Goal: Transaction & Acquisition: Purchase product/service

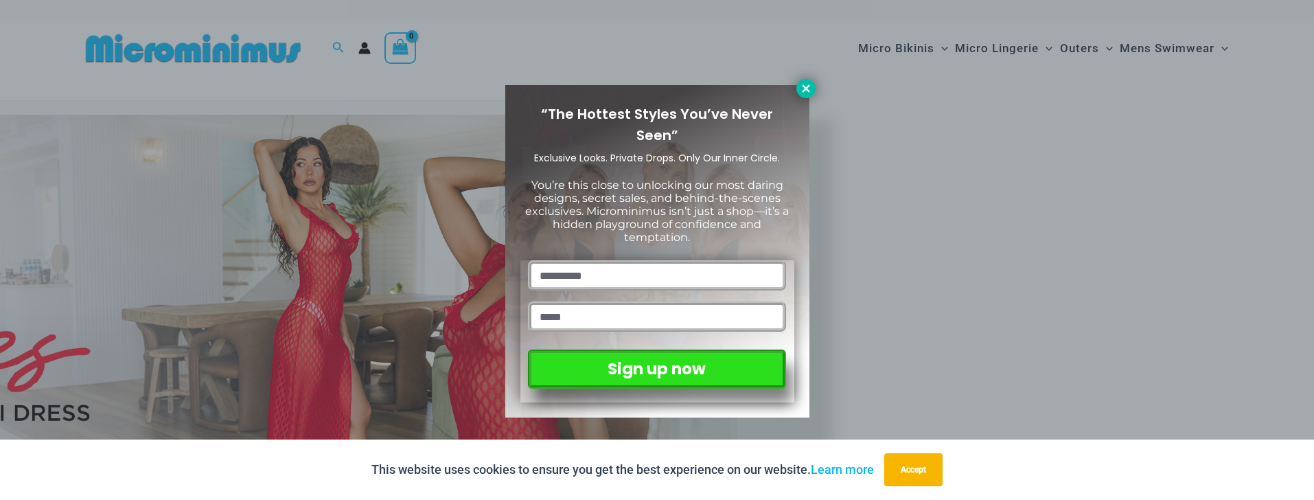
click at [809, 0] on icon at bounding box center [806, 88] width 8 height 8
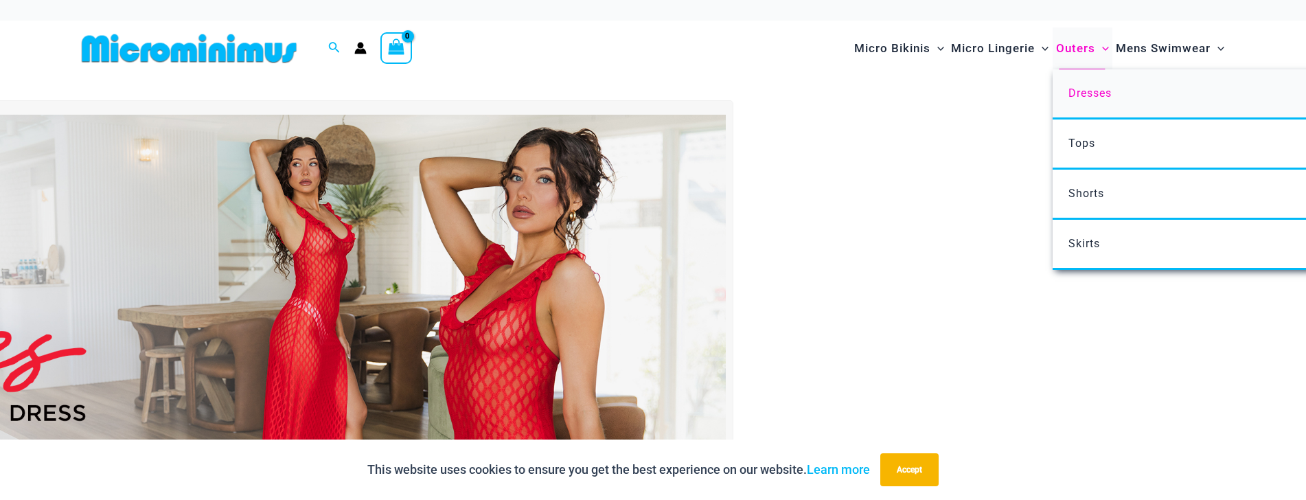
click at [1111, 0] on span "Dresses" at bounding box center [1089, 93] width 43 height 13
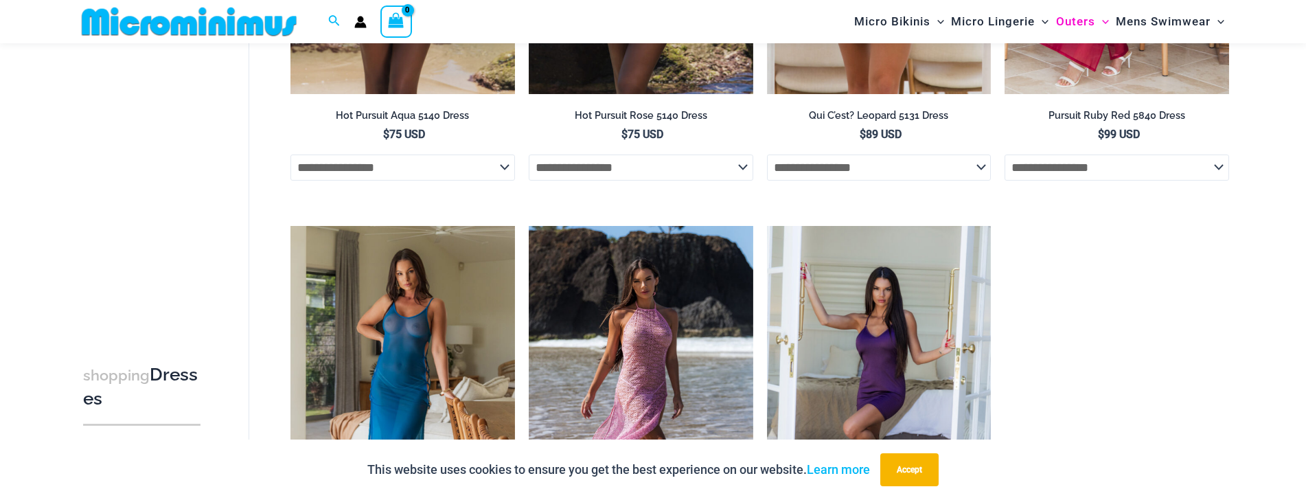
scroll to position [1017, 0]
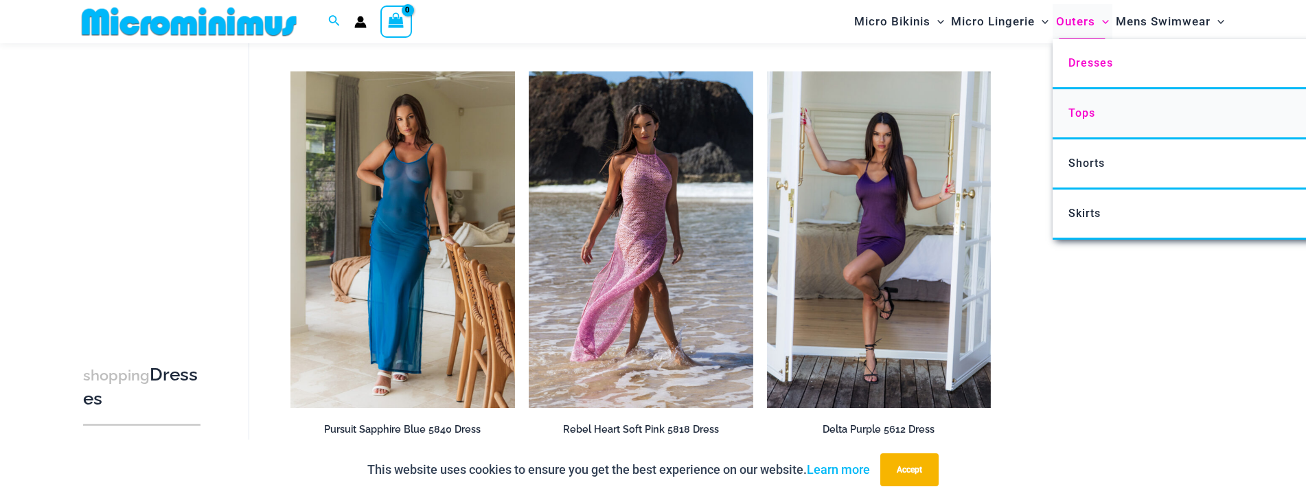
click at [1080, 110] on span "Tops" at bounding box center [1081, 112] width 27 height 13
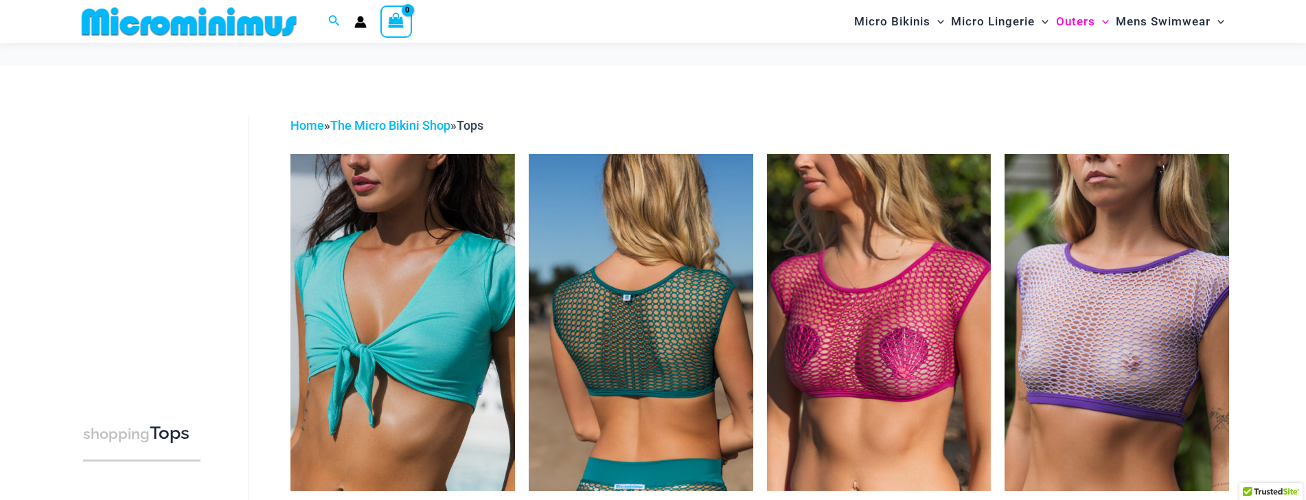
scroll to position [460, 0]
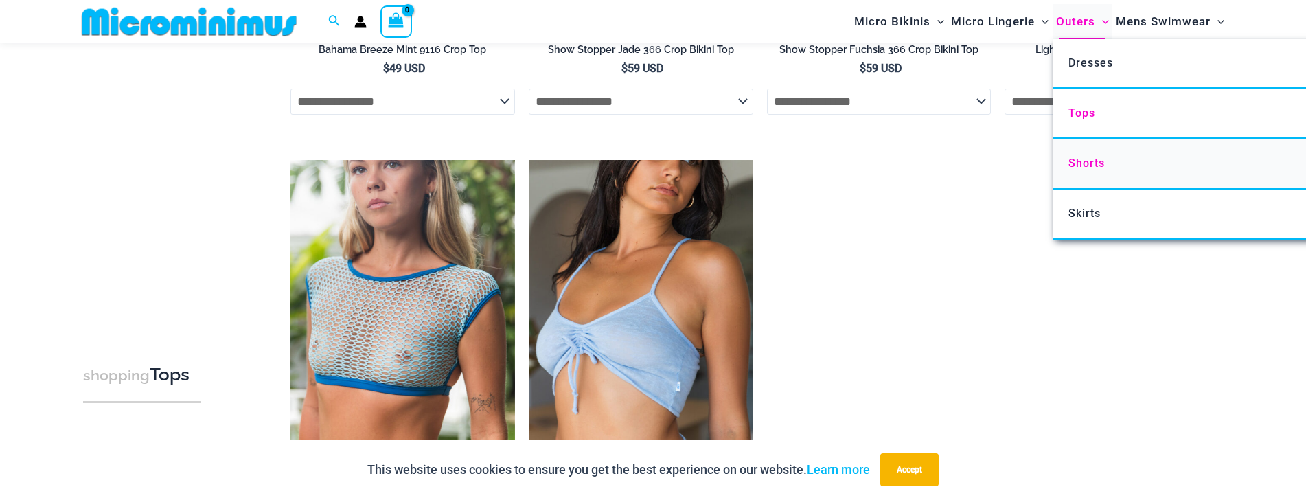
click at [1079, 162] on span "Shorts" at bounding box center [1086, 163] width 36 height 13
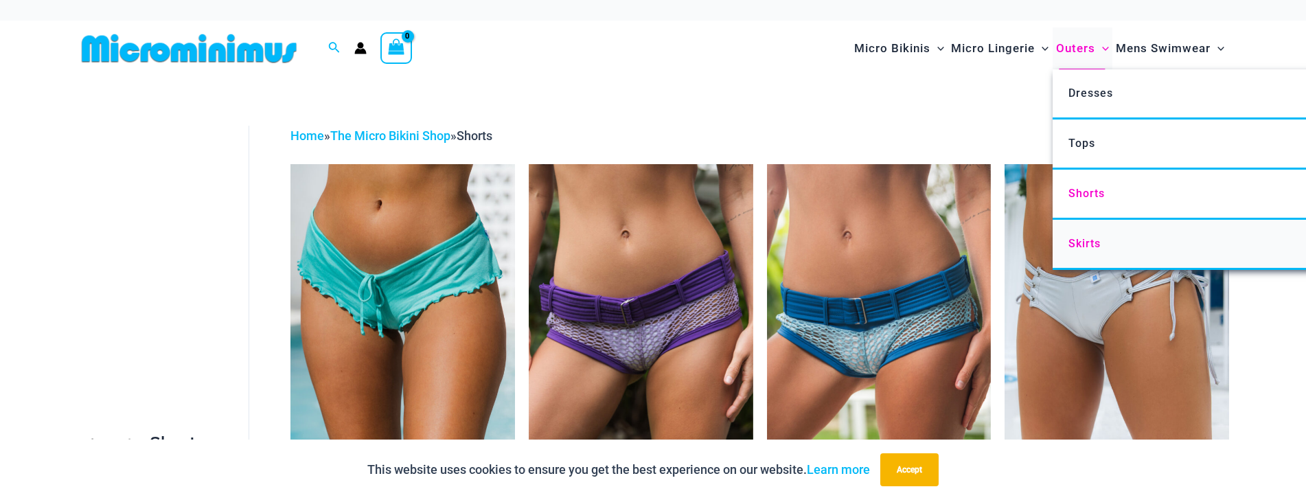
click at [1076, 245] on span "Skirts" at bounding box center [1084, 243] width 32 height 13
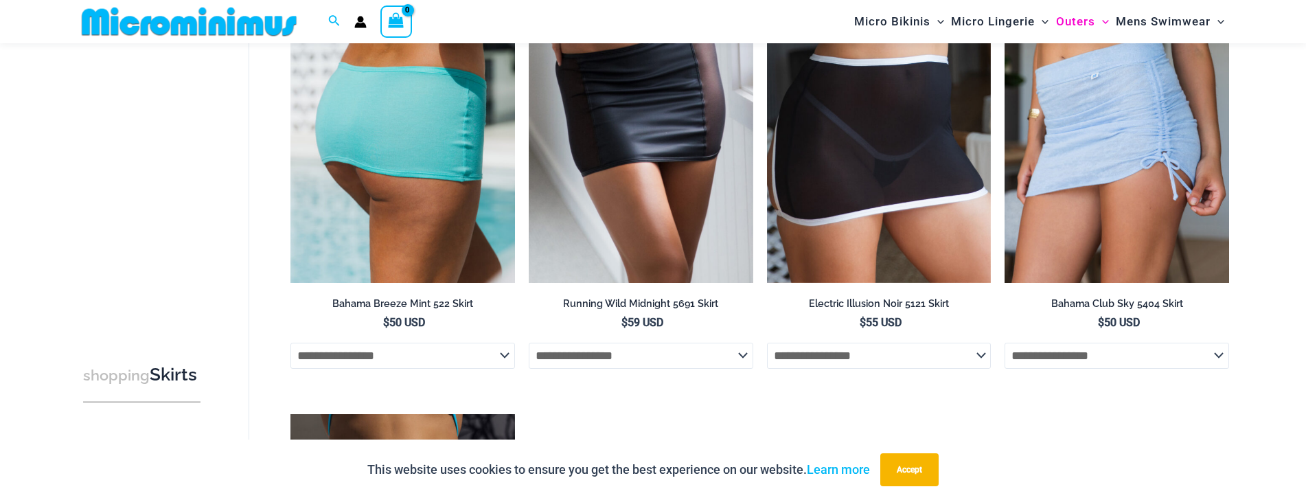
scroll to position [103, 0]
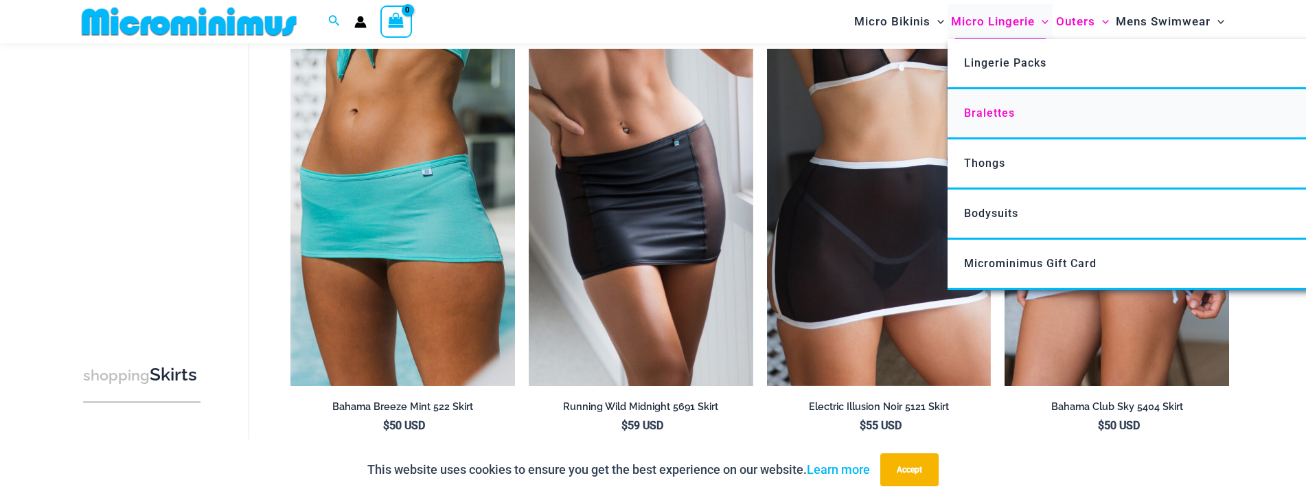
click at [993, 115] on span "Bralettes" at bounding box center [989, 112] width 51 height 13
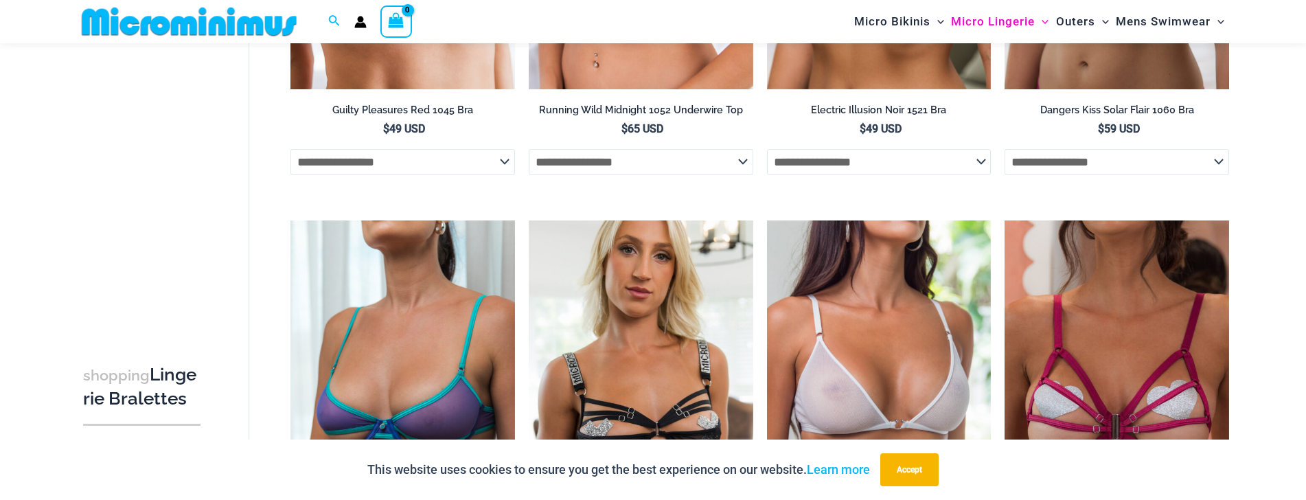
scroll to position [503, 0]
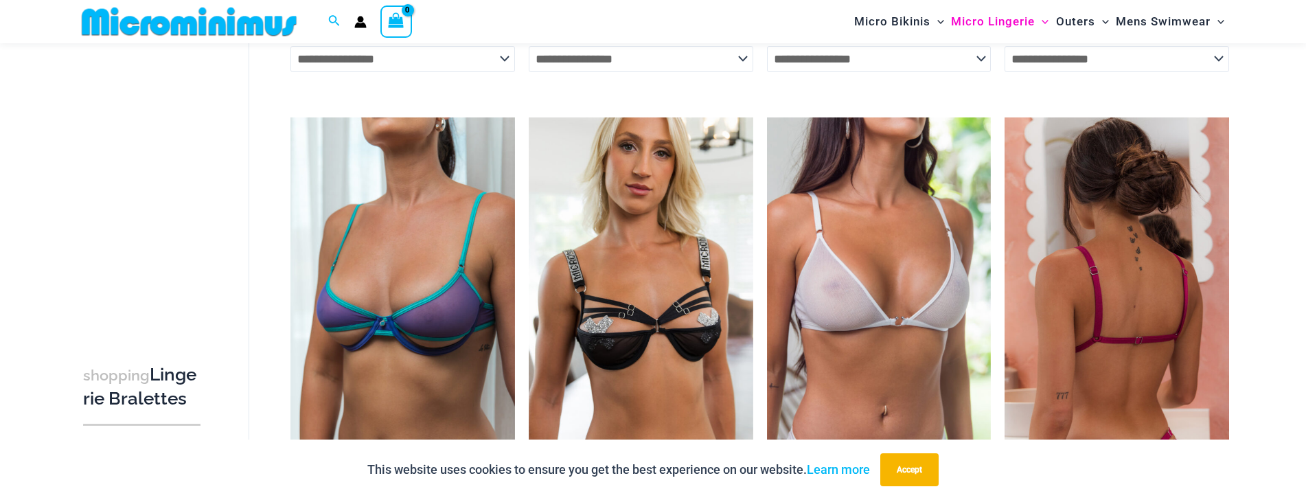
click at [1106, 240] on img at bounding box center [1117, 285] width 225 height 336
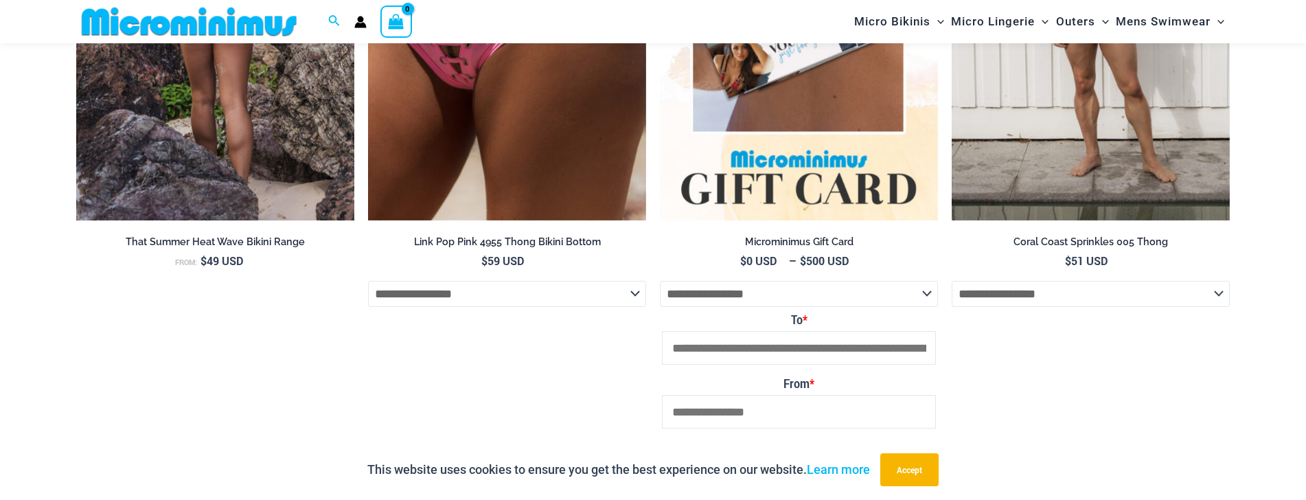
scroll to position [2678, 0]
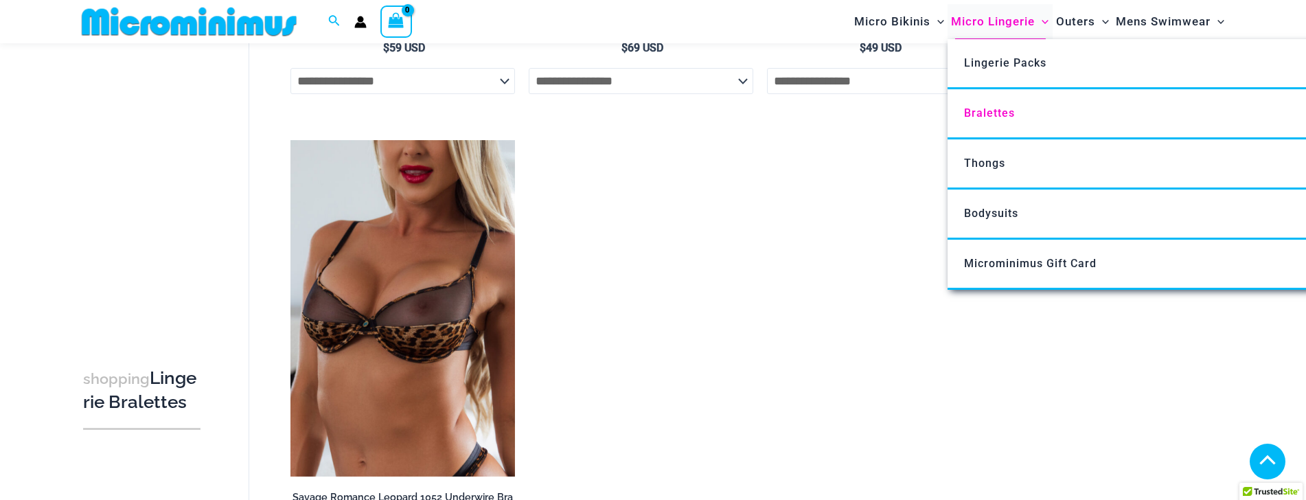
scroll to position [694, 0]
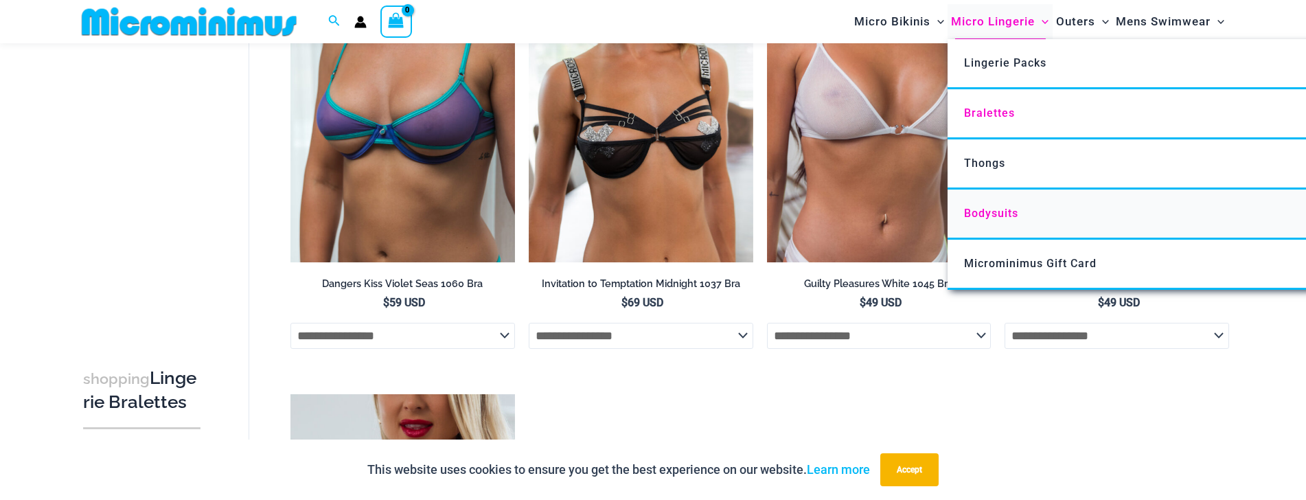
click at [984, 211] on span "Bodysuits" at bounding box center [991, 213] width 54 height 13
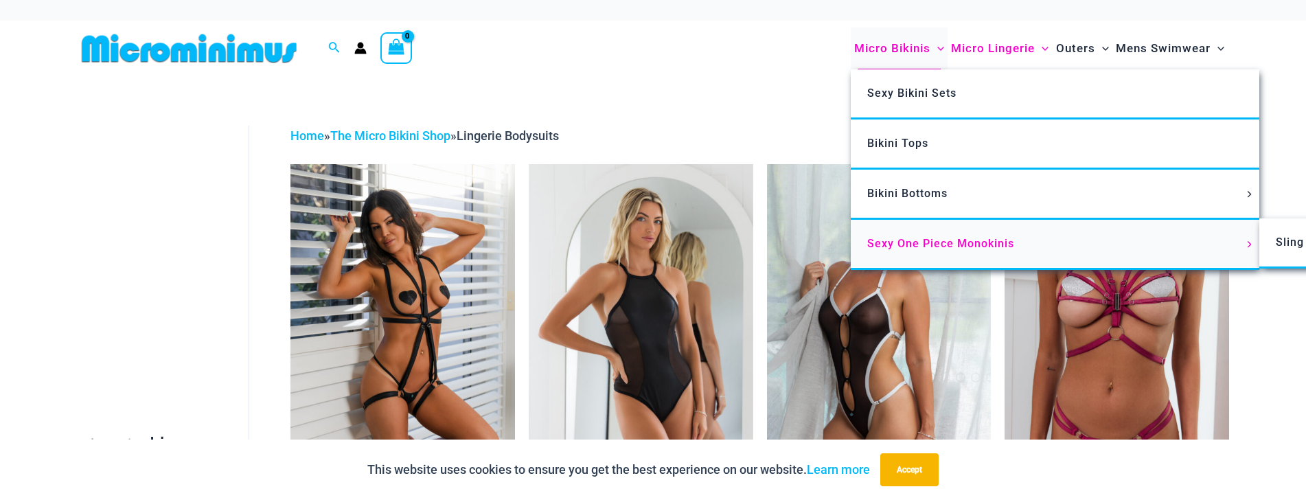
click at [950, 239] on span "Sexy One Piece Monokinis" at bounding box center [940, 243] width 147 height 13
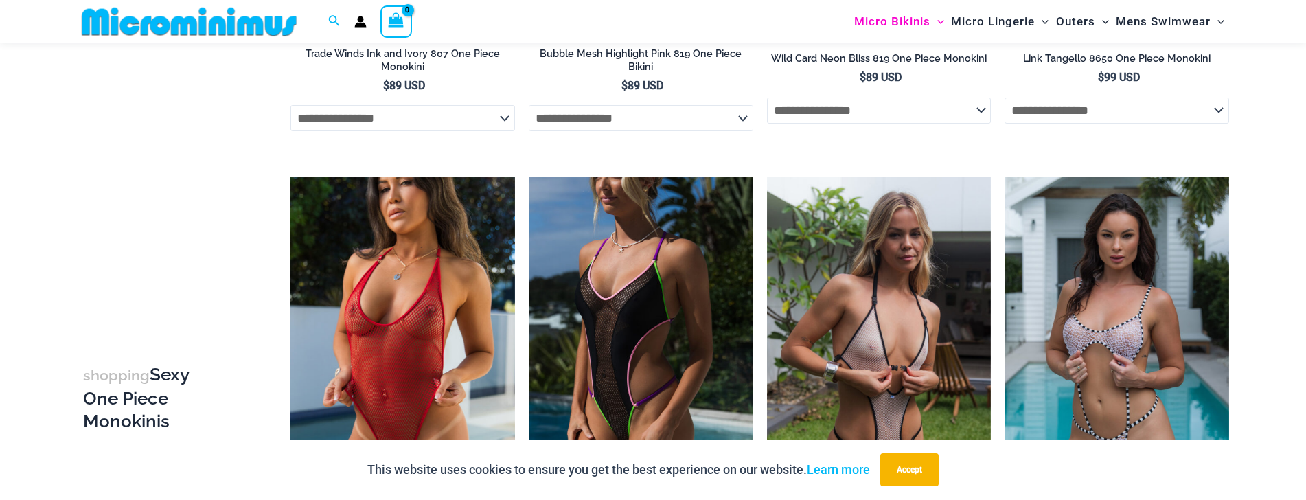
scroll to position [606, 0]
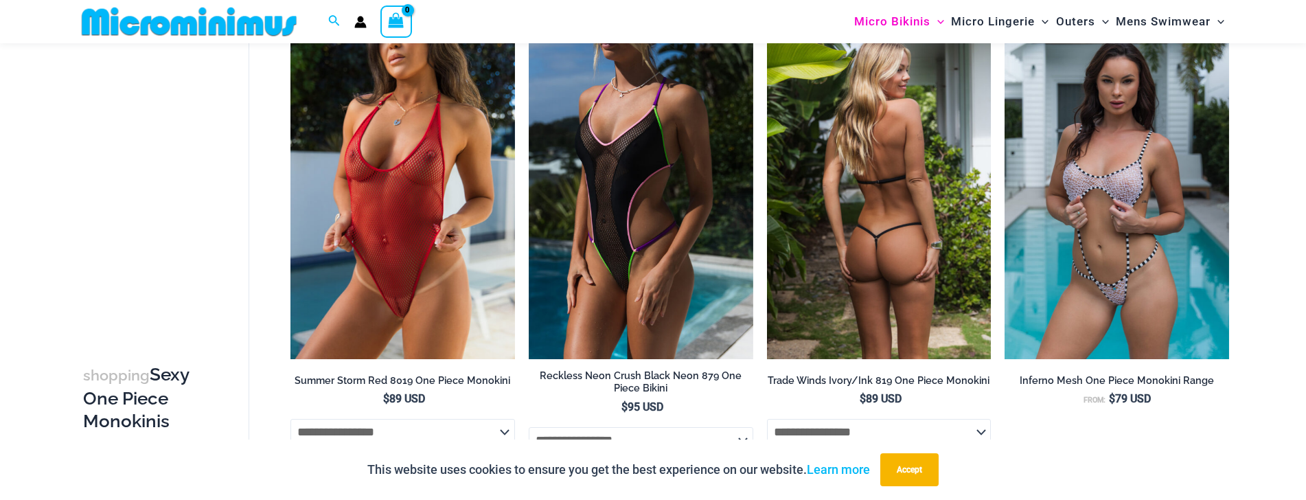
click at [836, 210] on img at bounding box center [879, 191] width 225 height 336
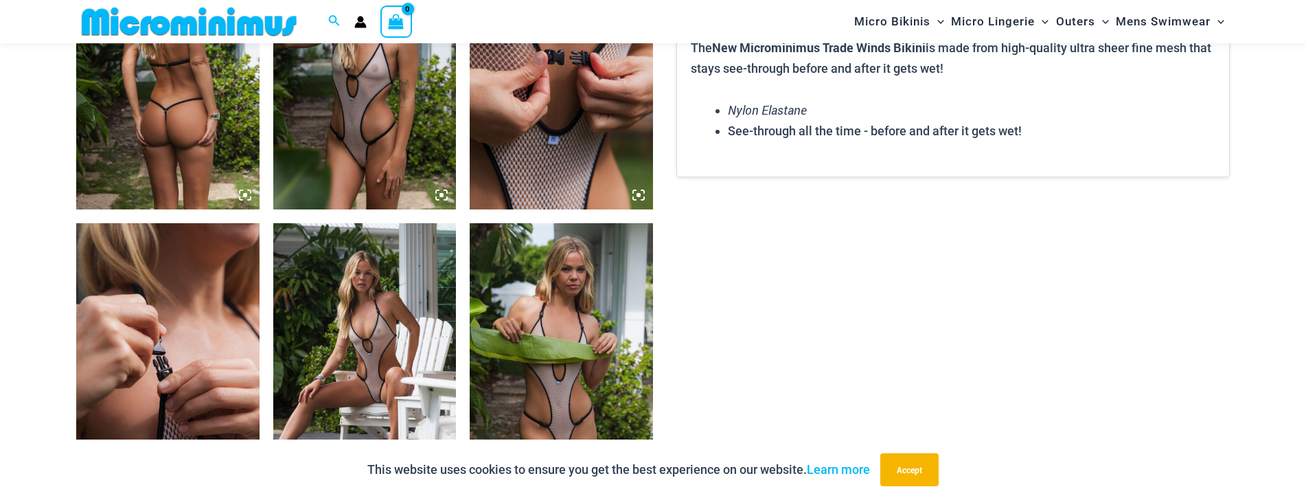
scroll to position [966, 0]
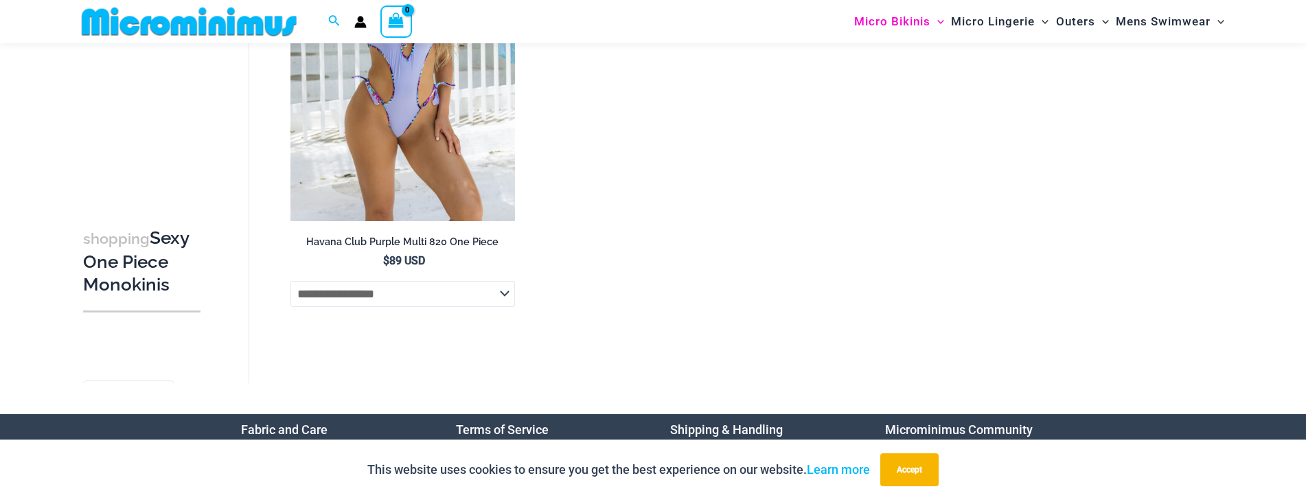
scroll to position [2705, 0]
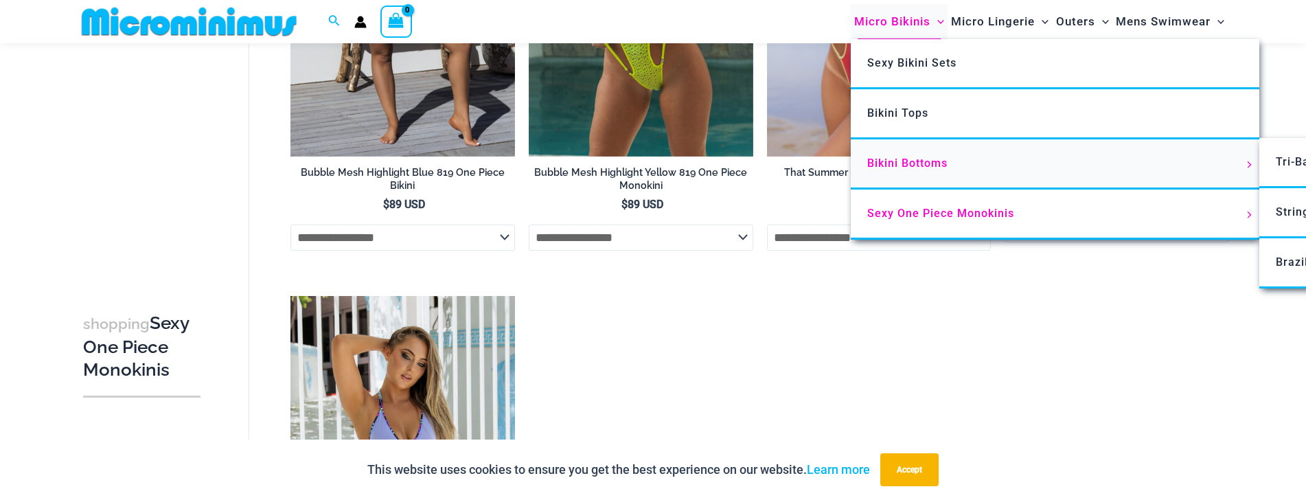
click at [908, 157] on span "Bikini Bottoms" at bounding box center [907, 163] width 80 height 13
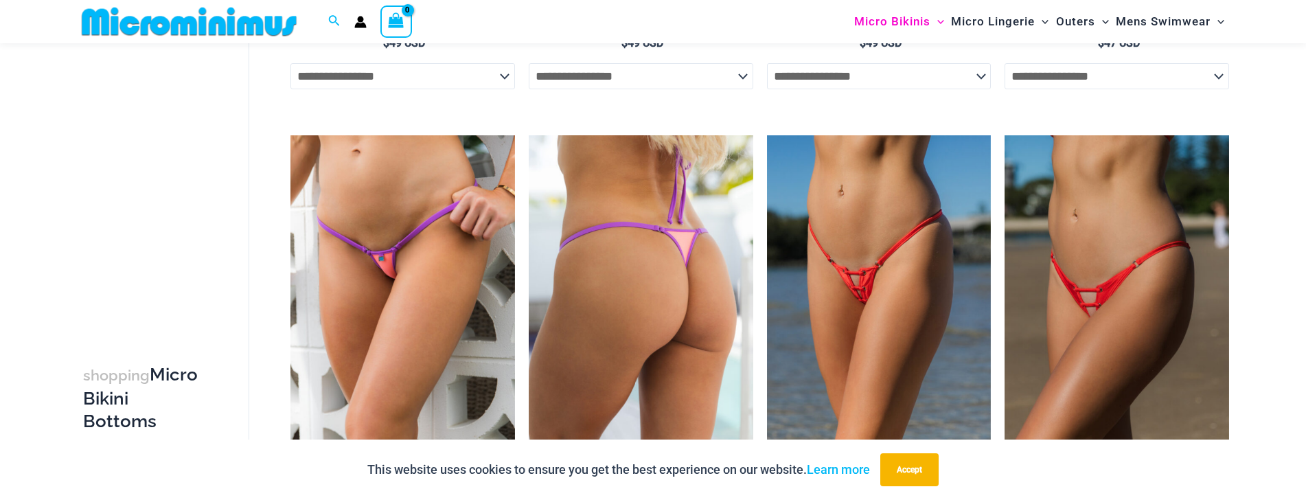
scroll to position [1172, 0]
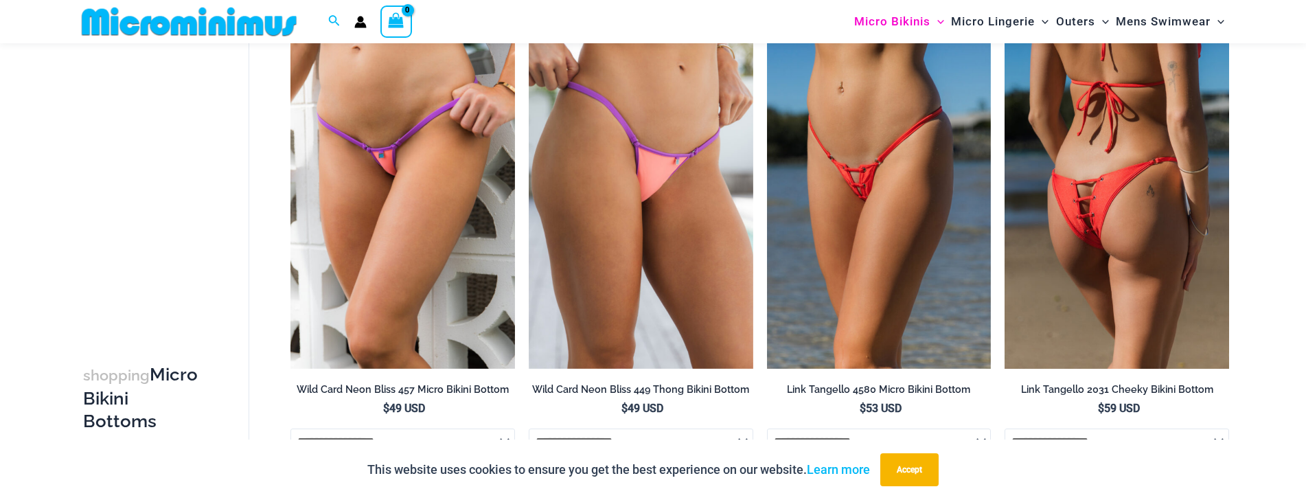
click at [1094, 282] on img at bounding box center [1117, 200] width 225 height 336
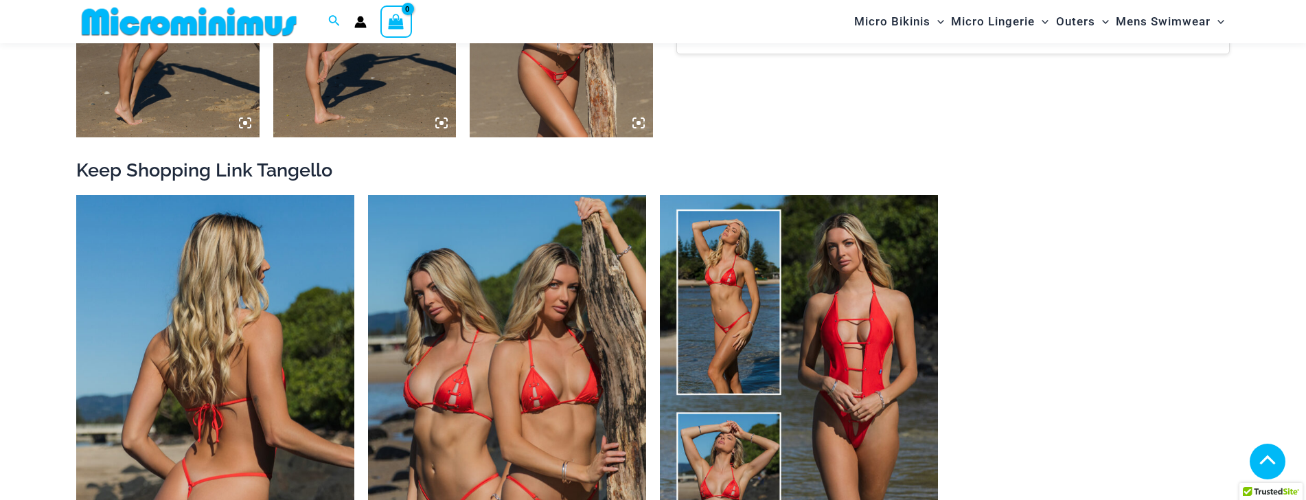
scroll to position [1687, 0]
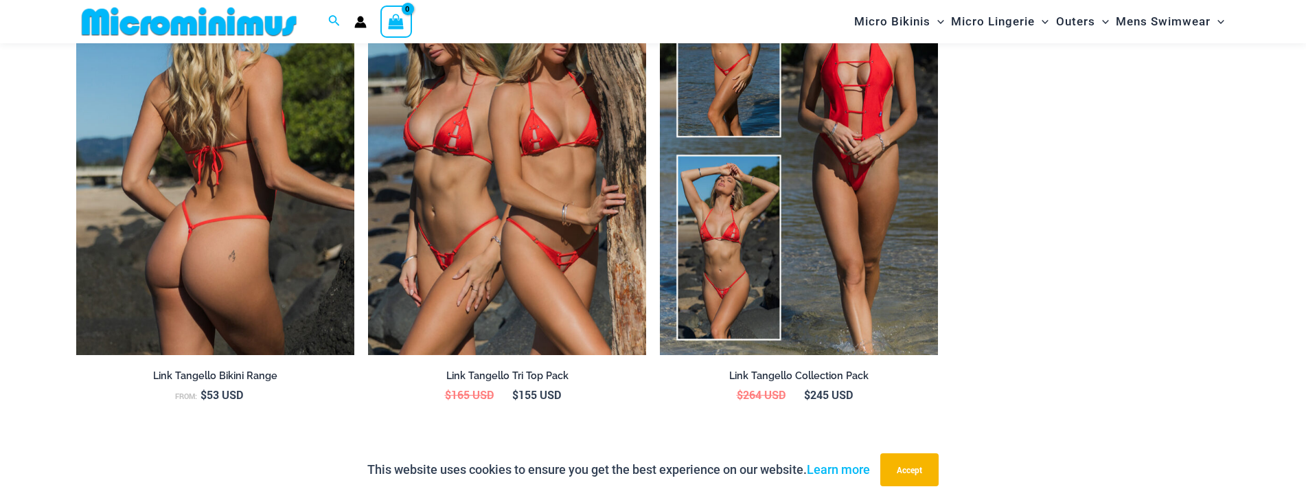
click at [281, 229] on img at bounding box center [215, 146] width 278 height 417
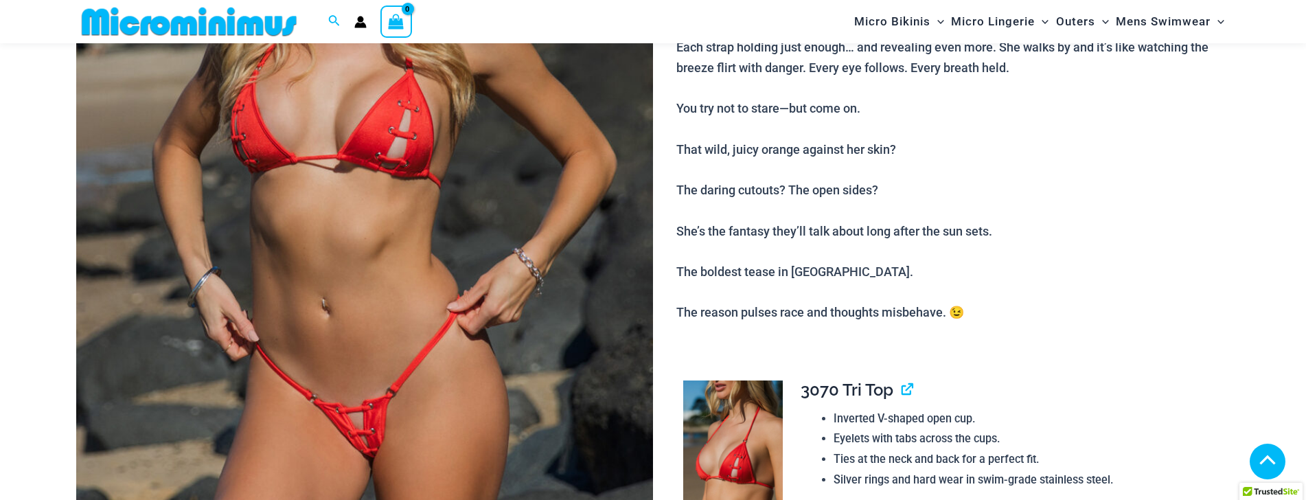
scroll to position [1802, 0]
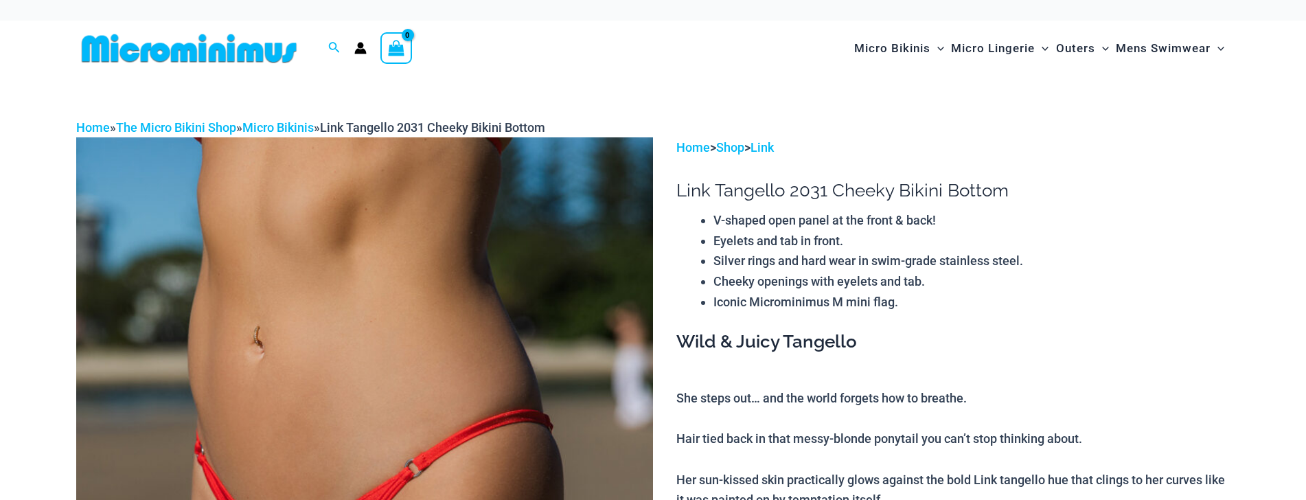
scroll to position [1700, 0]
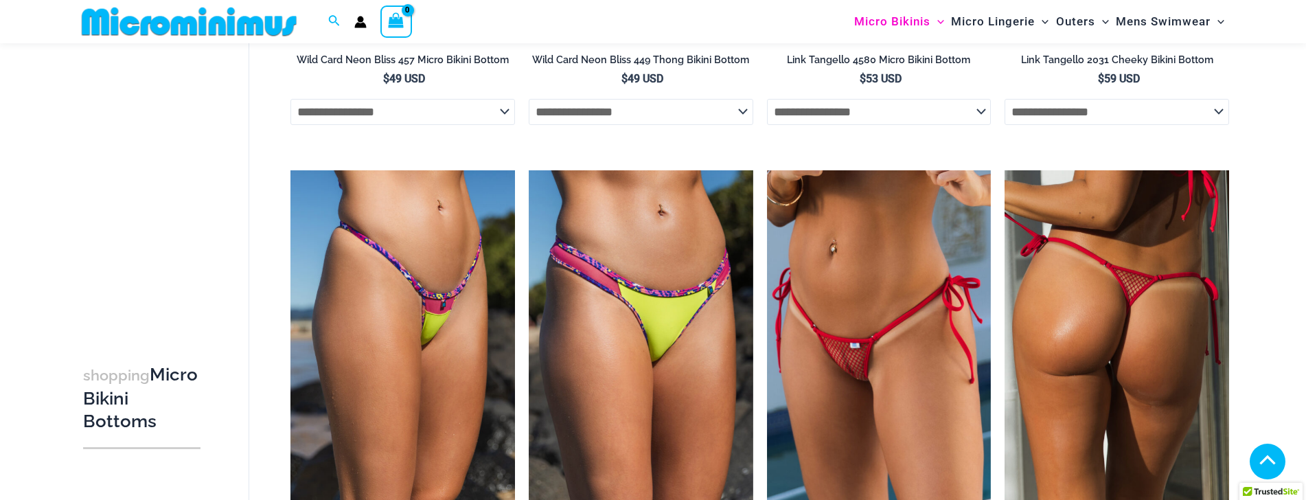
scroll to position [1592, 0]
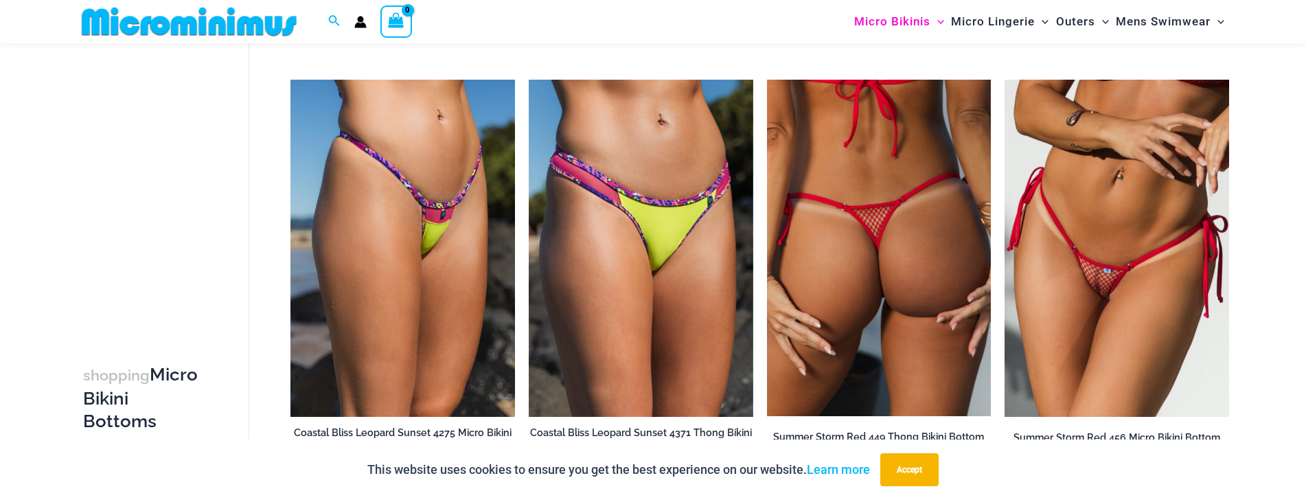
click at [907, 293] on img at bounding box center [879, 248] width 225 height 336
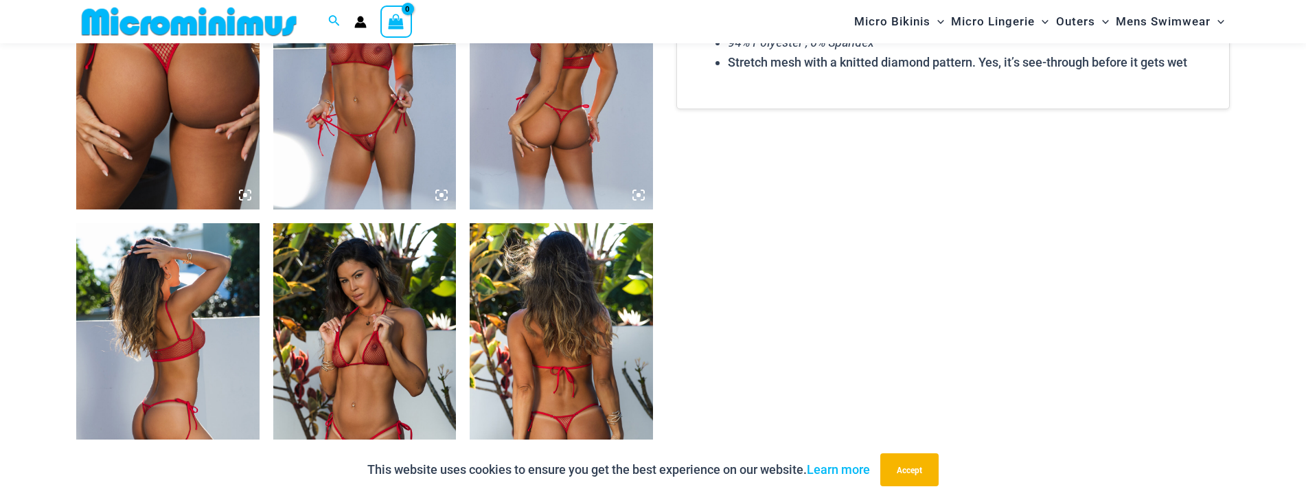
scroll to position [812, 0]
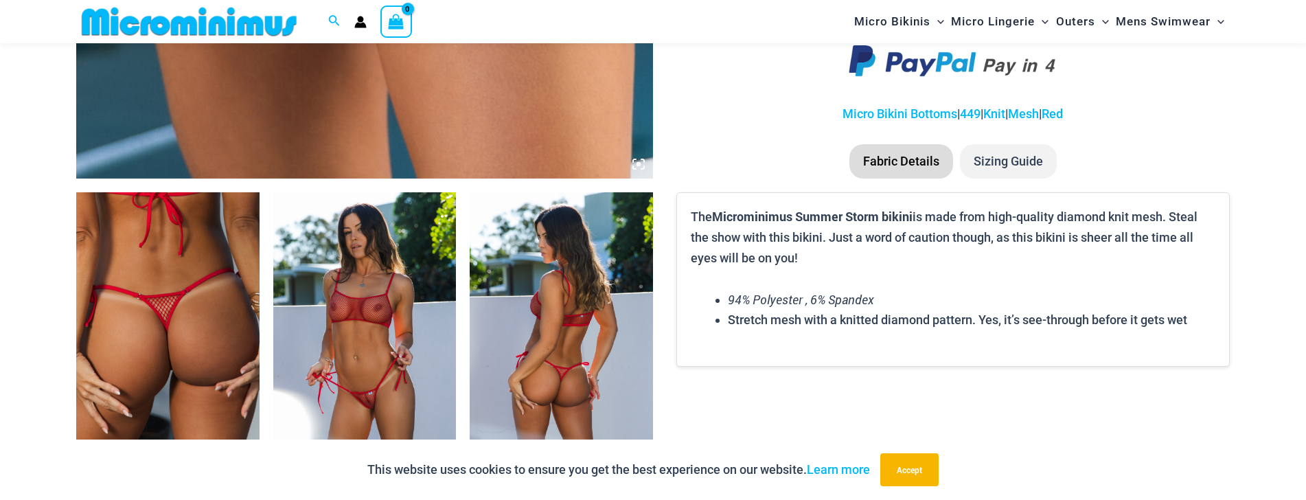
click at [412, 317] on img at bounding box center [364, 329] width 183 height 275
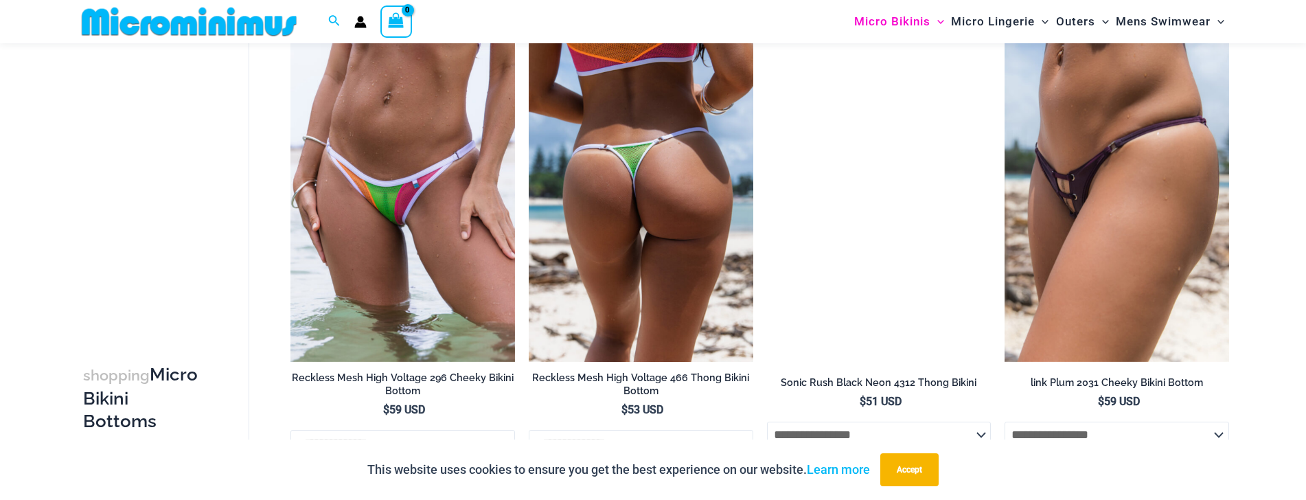
scroll to position [3603, 0]
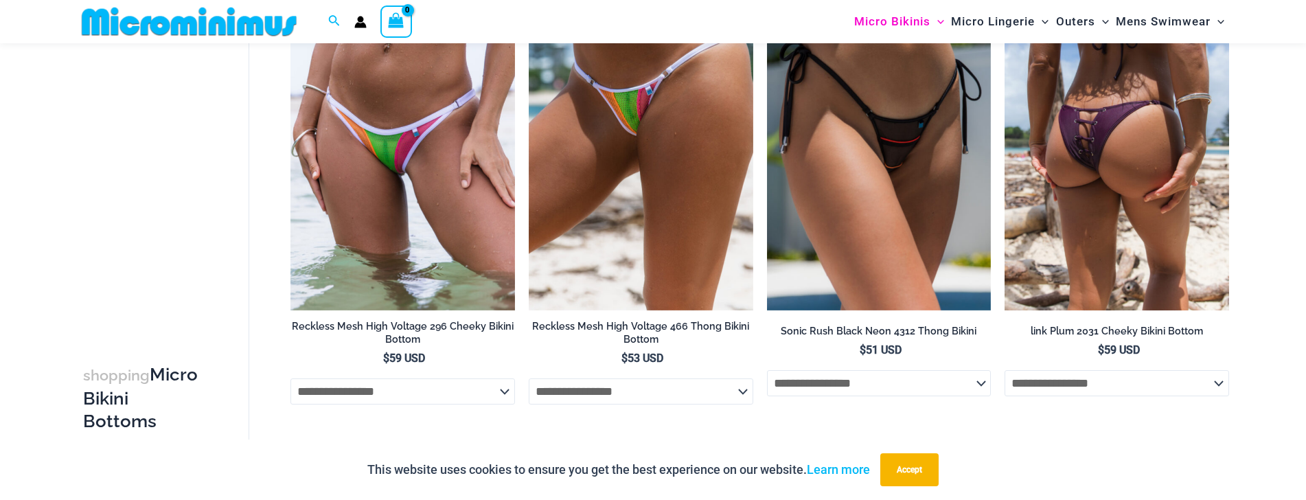
click at [1136, 232] on img at bounding box center [1117, 142] width 225 height 336
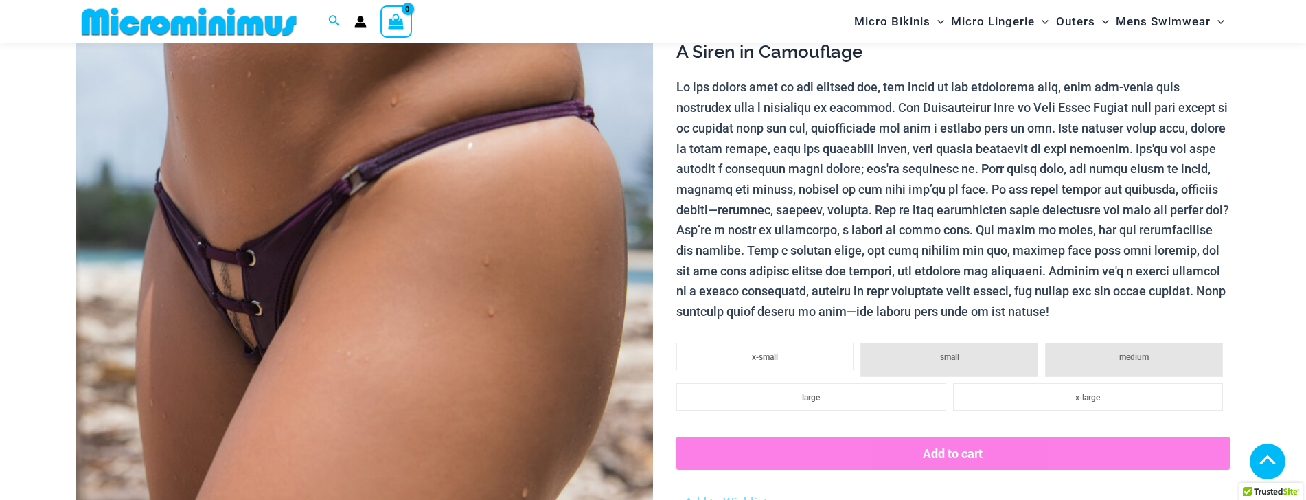
scroll to position [972, 0]
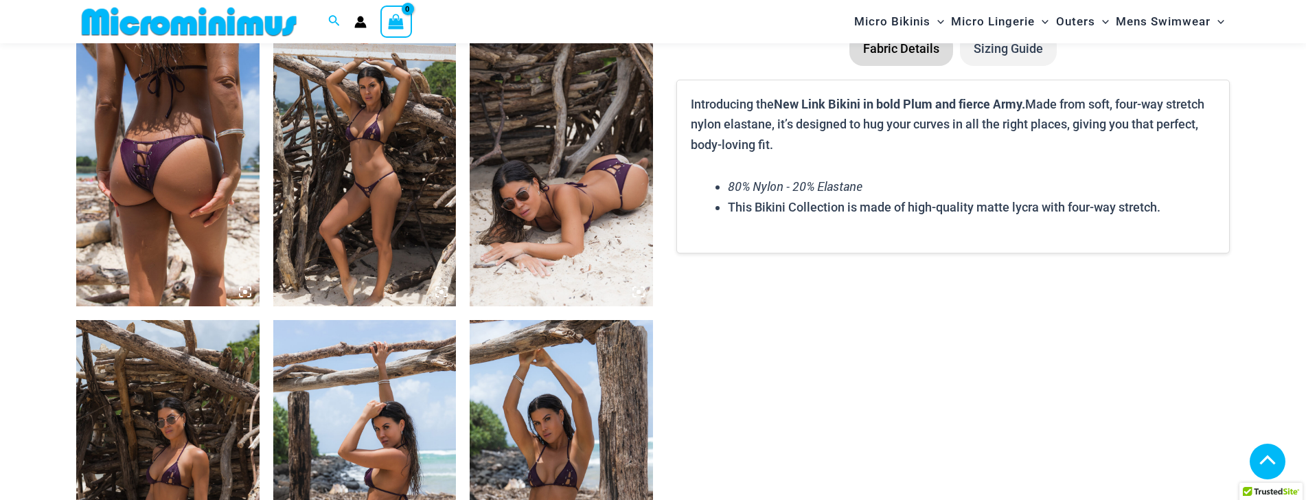
click at [597, 229] on img at bounding box center [561, 169] width 183 height 275
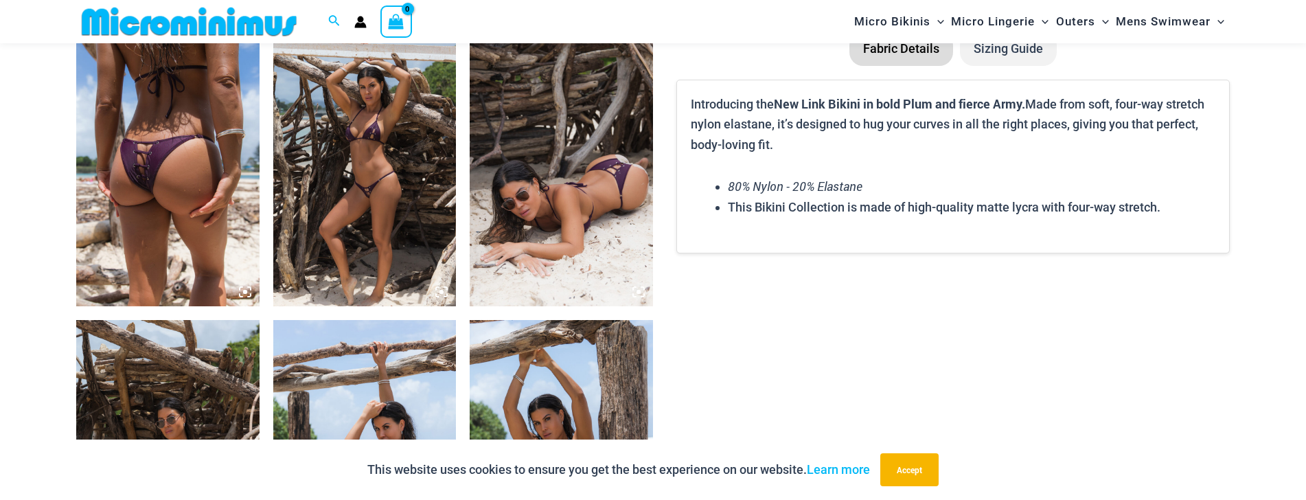
click at [571, 202] on img at bounding box center [561, 169] width 183 height 275
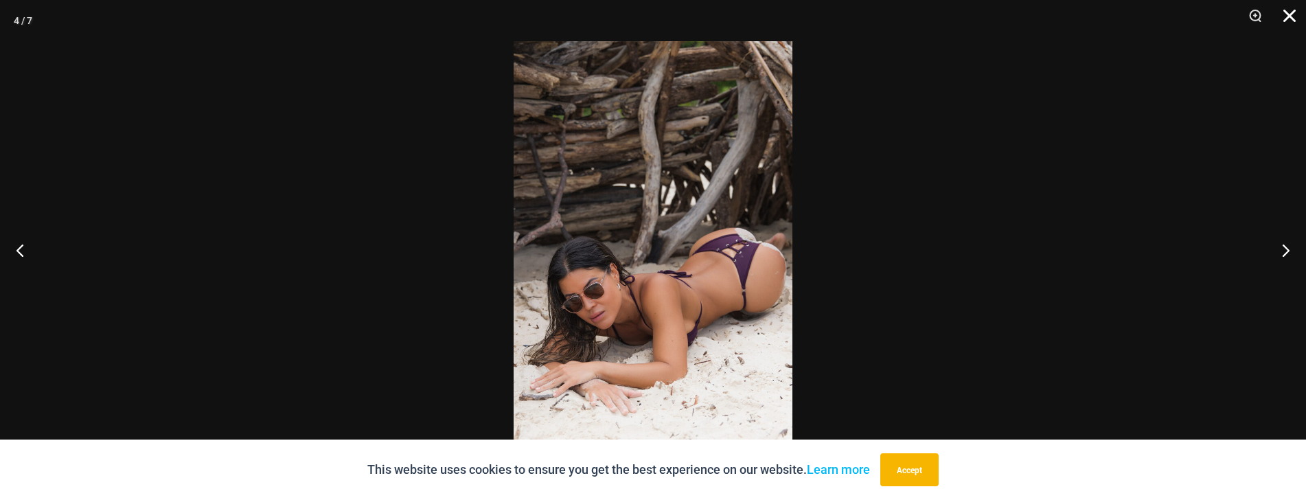
click at [1283, 21] on button "Close" at bounding box center [1285, 20] width 34 height 41
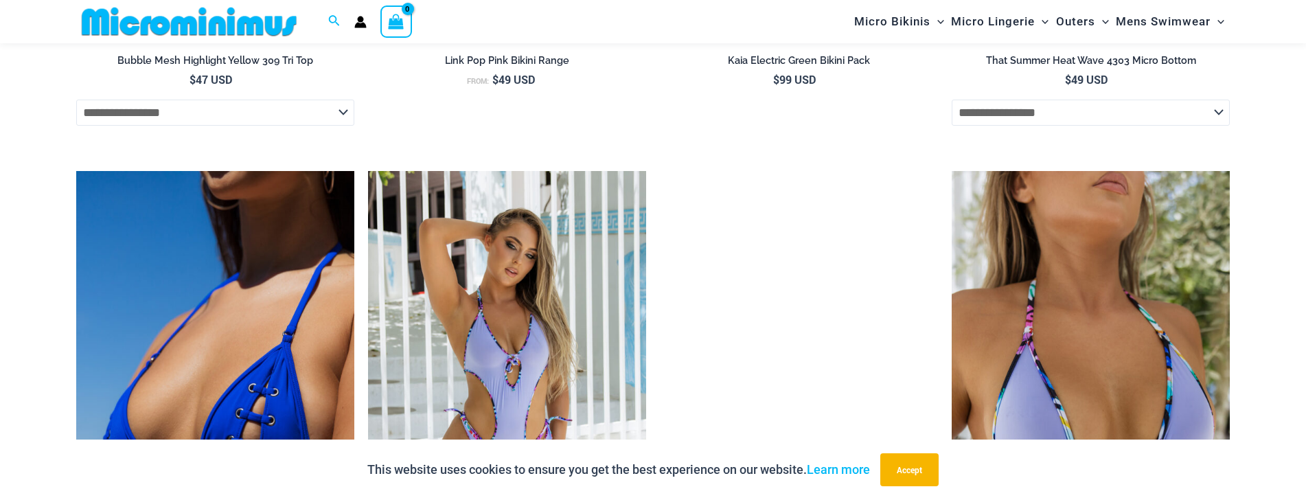
scroll to position [3290, 0]
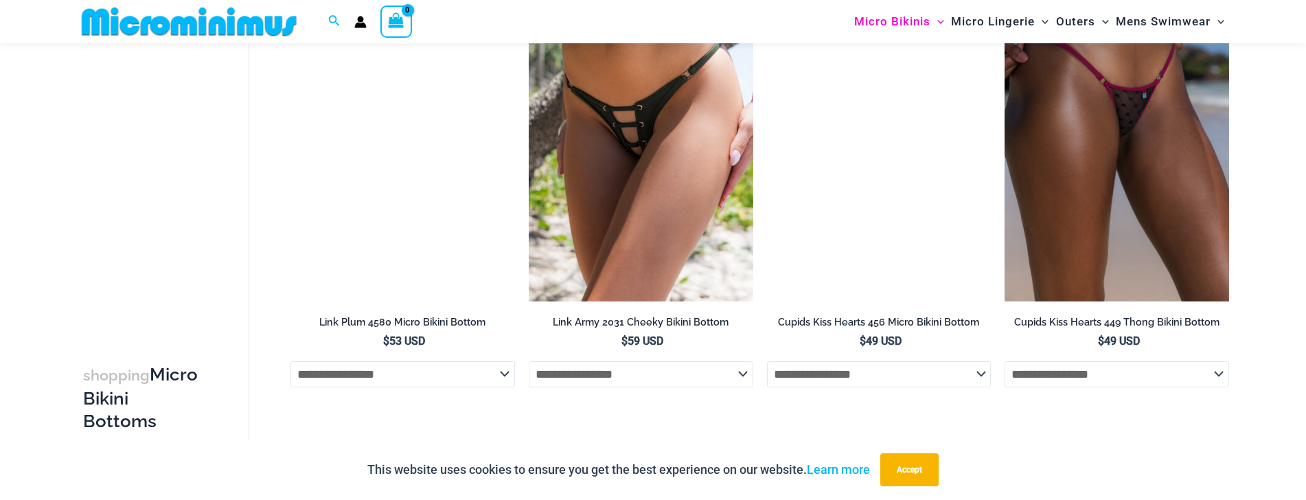
scroll to position [4140, 0]
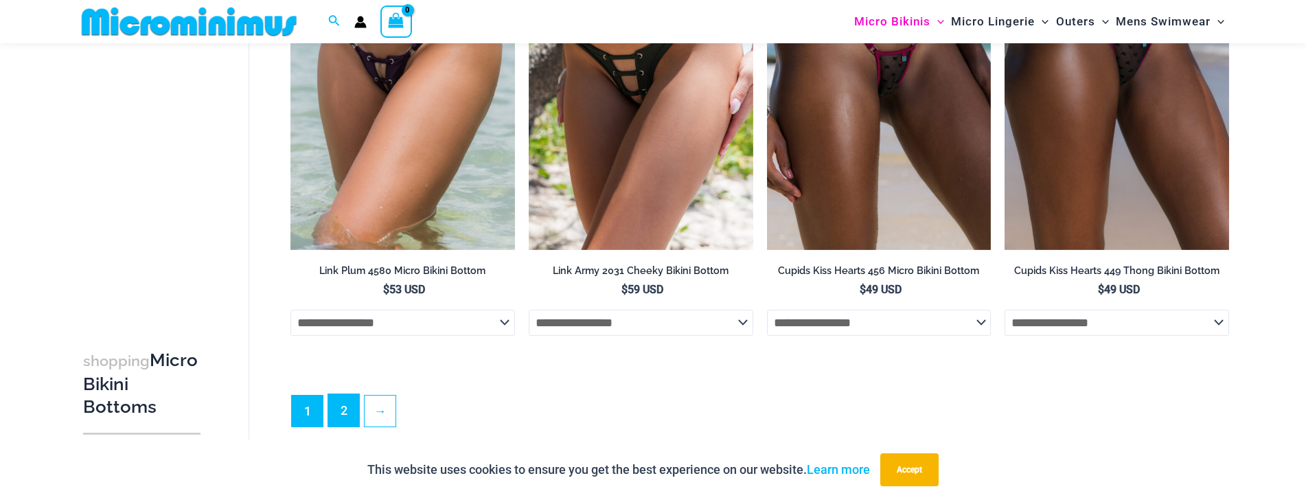
click at [333, 419] on link "2" at bounding box center [343, 410] width 31 height 32
